Goal: Task Accomplishment & Management: Use online tool/utility

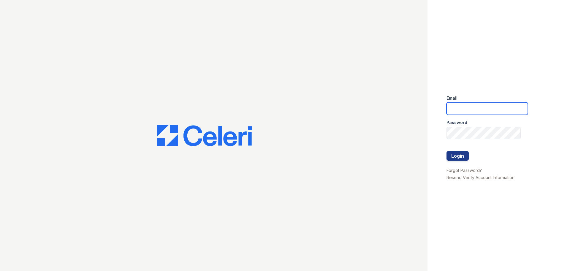
click at [461, 102] on input "email" at bounding box center [487, 108] width 81 height 12
type input "[EMAIL_ADDRESS][DOMAIN_NAME]"
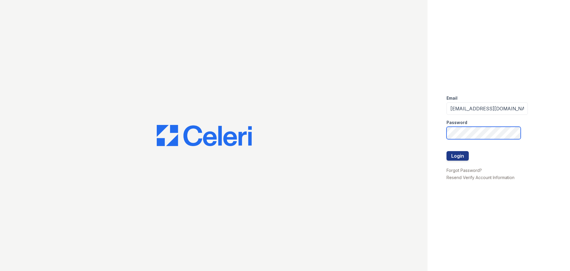
click at [447, 151] on button "Login" at bounding box center [458, 156] width 22 height 10
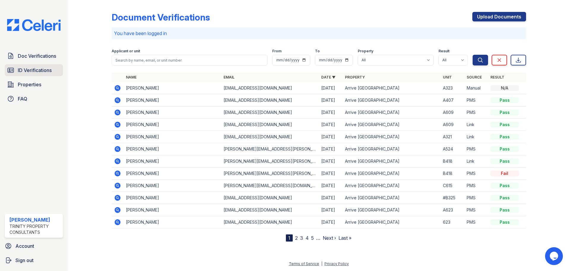
click at [35, 68] on span "ID Verifications" at bounding box center [35, 70] width 34 height 7
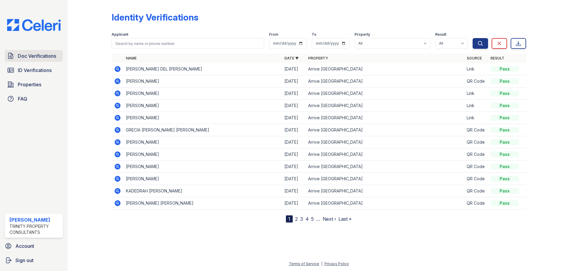
click at [33, 55] on span "Doc Verifications" at bounding box center [37, 55] width 38 height 7
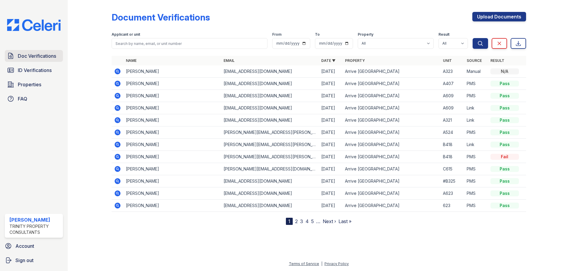
click at [37, 59] on span "Doc Verifications" at bounding box center [37, 55] width 38 height 7
click at [44, 53] on span "Doc Verifications" at bounding box center [37, 55] width 38 height 7
click at [44, 56] on span "Doc Verifications" at bounding box center [37, 55] width 38 height 7
click at [29, 84] on span "Properties" at bounding box center [29, 84] width 23 height 7
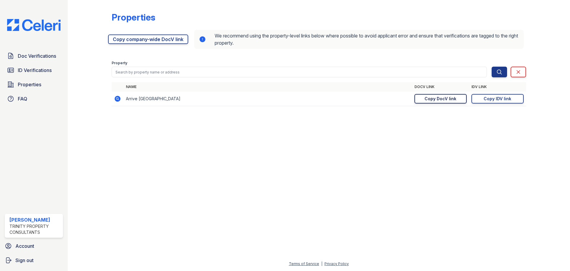
click at [445, 99] on div "Copy DocV link" at bounding box center [441, 99] width 32 height 6
